Goal: Transaction & Acquisition: Purchase product/service

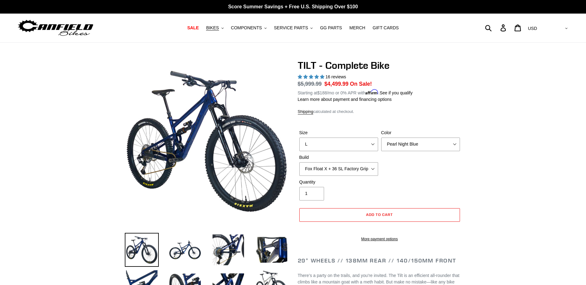
select select "L"
select select "Fox Float X + 36 SL Factory Grip X 140 + SRAM GX"
select select "highest-rating"
click at [219, 27] on span "BIKES" at bounding box center [212, 27] width 13 height 5
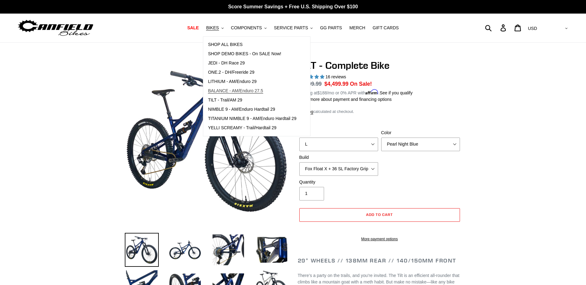
click at [236, 91] on span "BALANCE - AM/Enduro 27.5" at bounding box center [235, 90] width 55 height 5
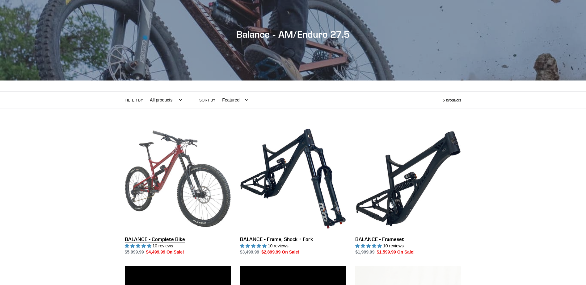
scroll to position [62, 0]
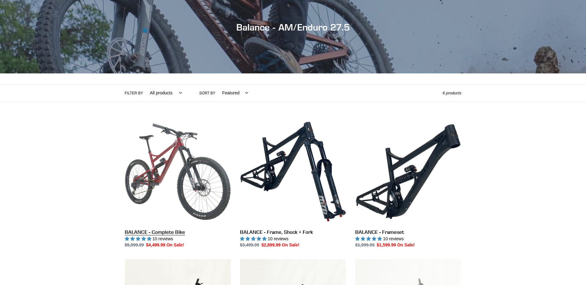
click at [223, 174] on link "BALANCE - Complete Bike" at bounding box center [178, 184] width 106 height 130
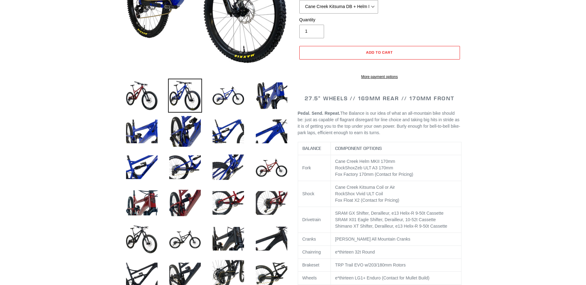
select select "highest-rating"
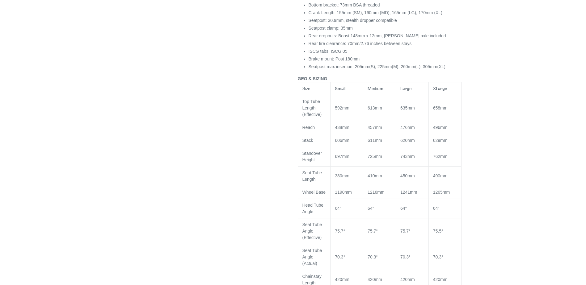
scroll to position [679, 0]
